Goal: Find specific page/section: Find specific page/section

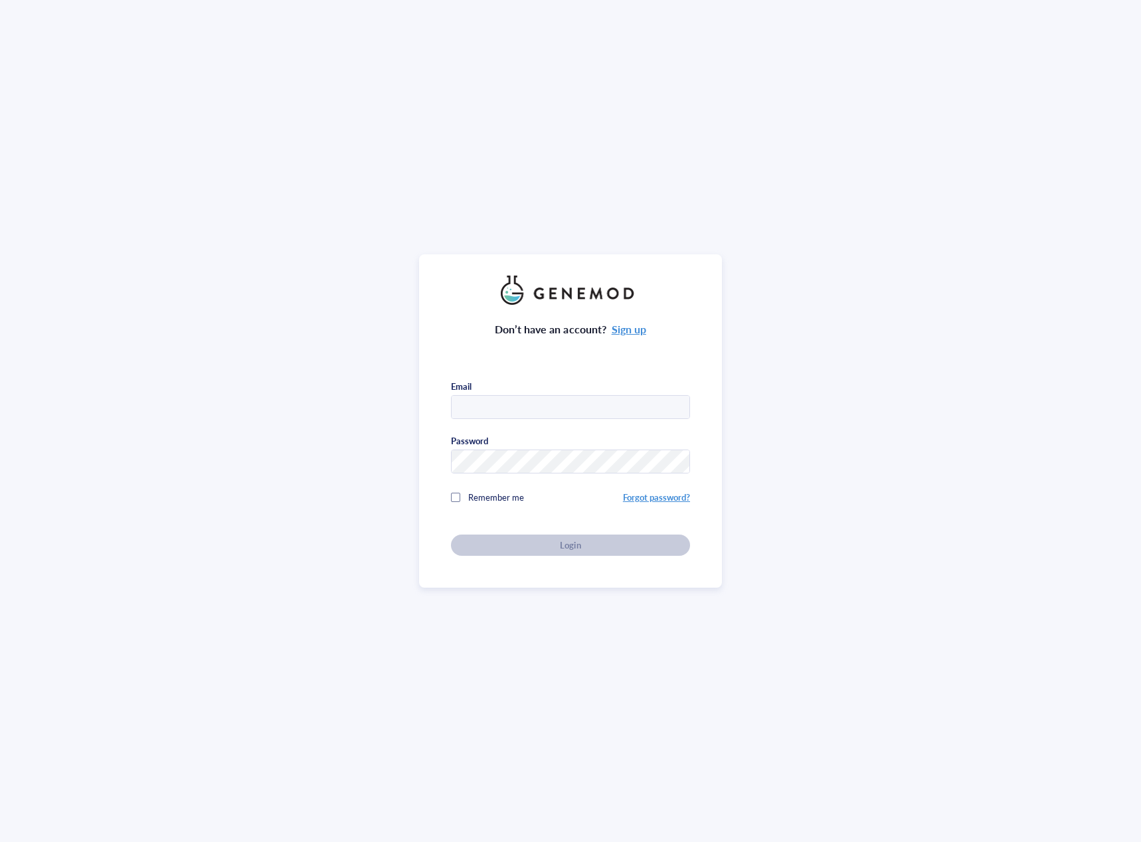
click at [576, 400] on input "text" at bounding box center [571, 408] width 238 height 24
type input "[EMAIL_ADDRESS][DOMAIN_NAME]"
click at [550, 541] on div "Login" at bounding box center [570, 545] width 197 height 12
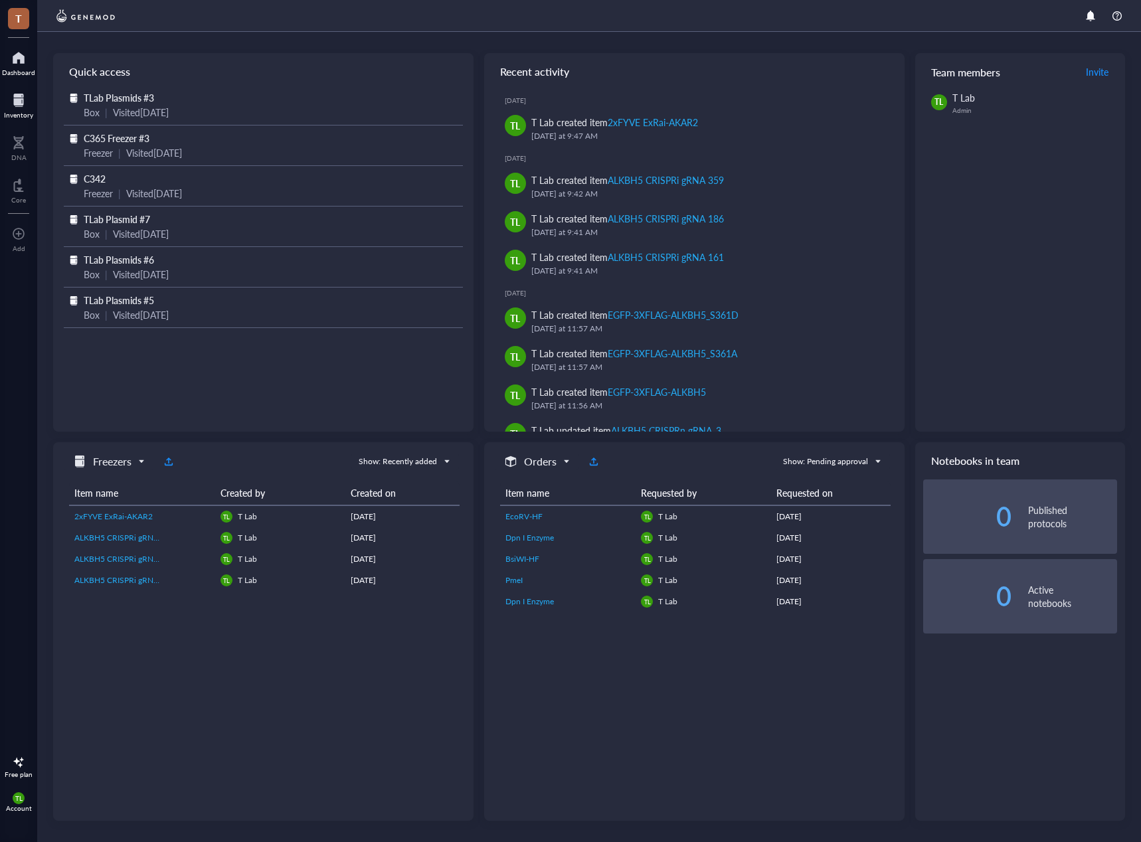
click at [21, 112] on div "Inventory" at bounding box center [18, 115] width 29 height 8
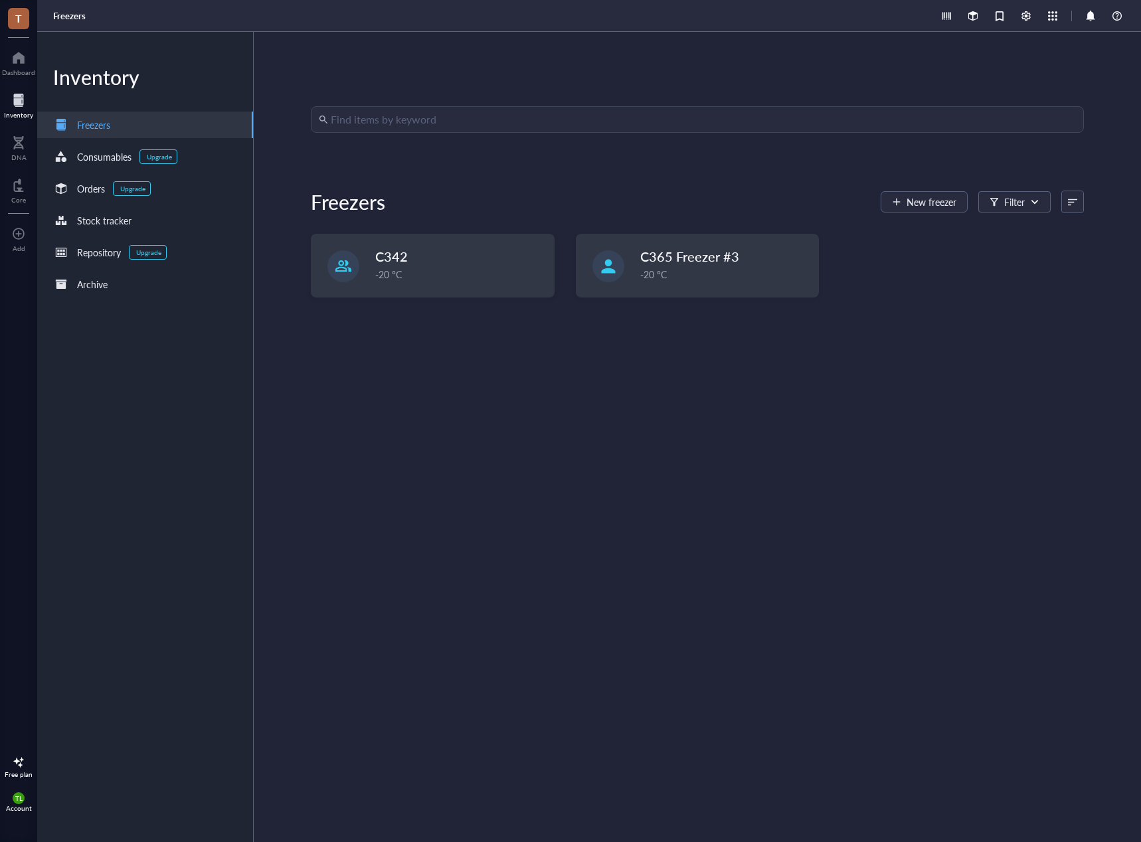
click at [370, 123] on input "search" at bounding box center [703, 119] width 745 height 25
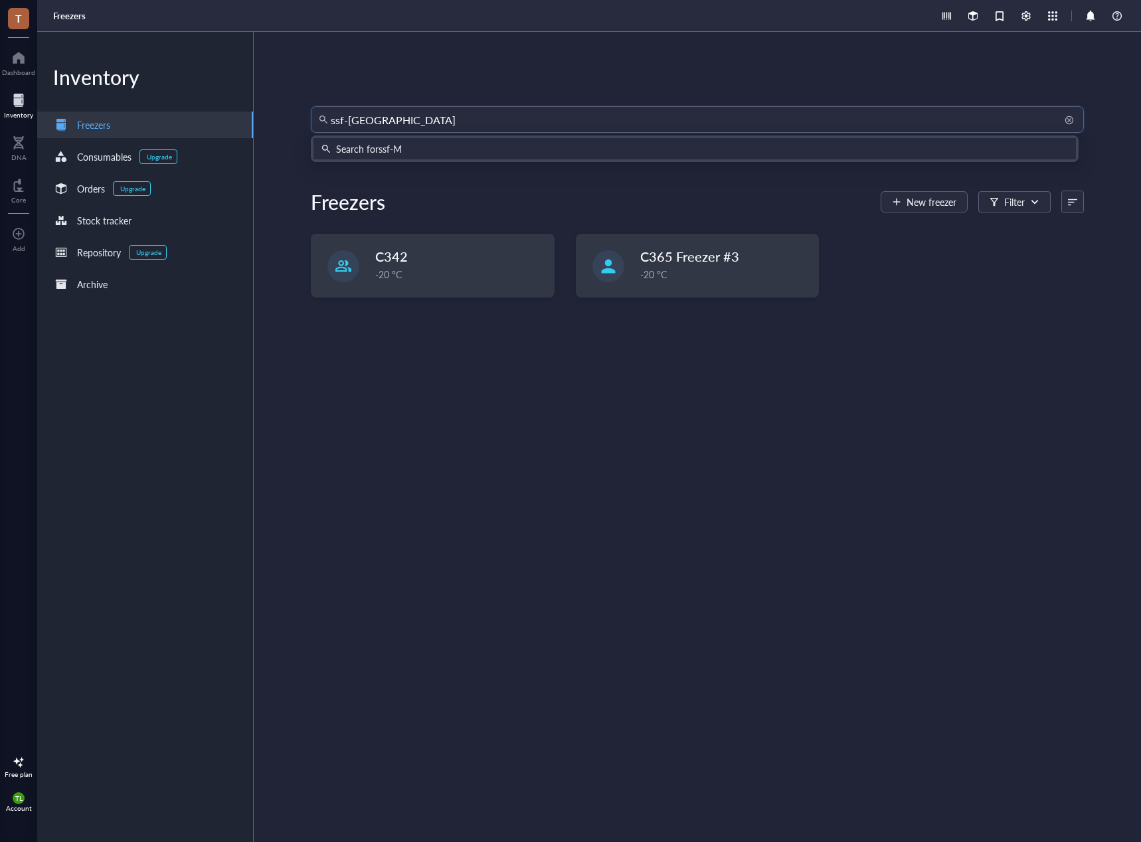
type input "ssf-MOR"
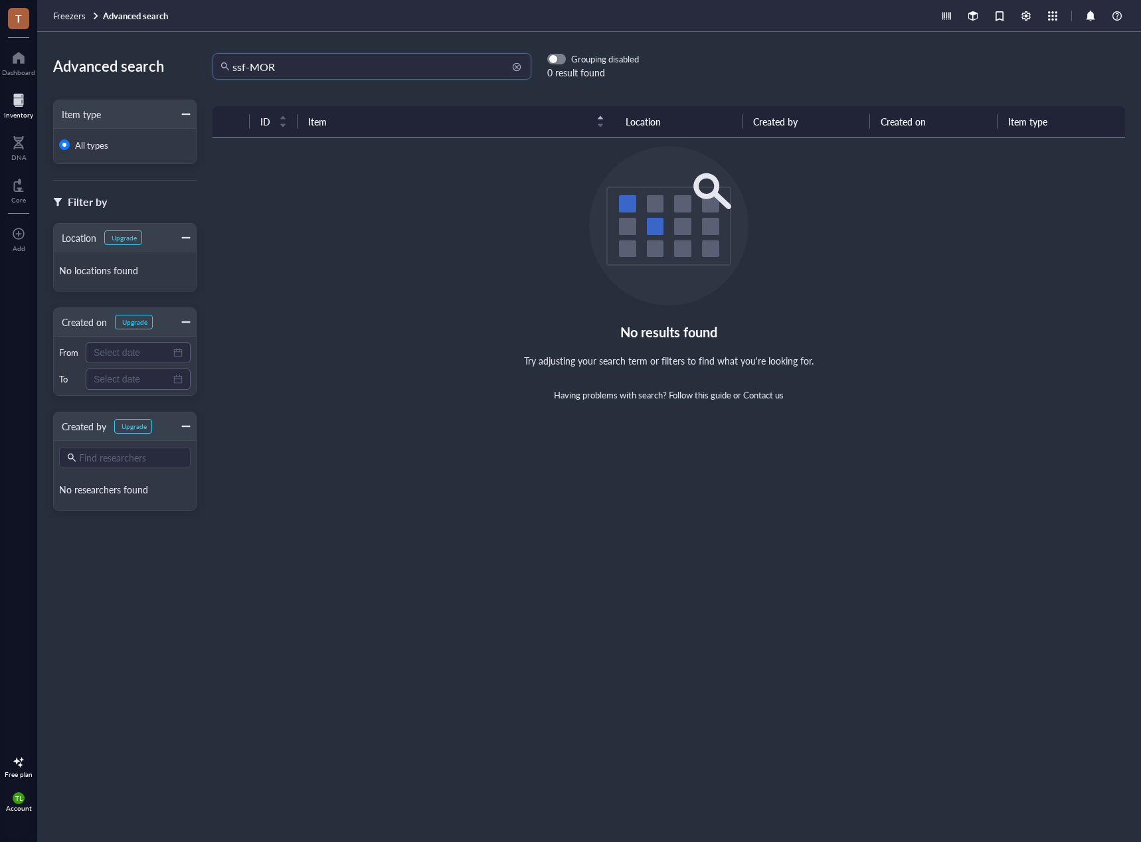
click at [248, 67] on input "ssf-MOR" at bounding box center [377, 66] width 291 height 25
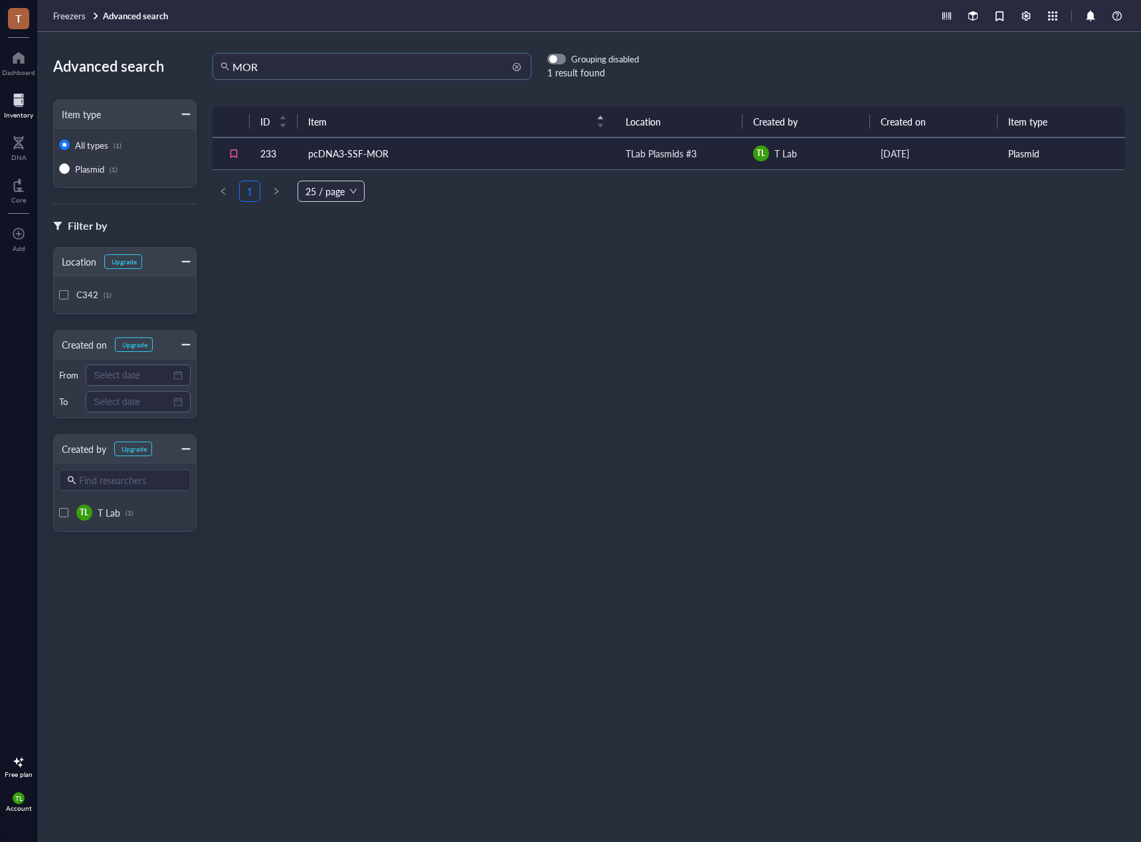
click at [240, 65] on input "MOR" at bounding box center [377, 66] width 291 height 25
type input "DOR"
click at [365, 151] on td "pcDNA3-SSF-DOR" at bounding box center [456, 153] width 317 height 32
